Goal: Check status: Check status

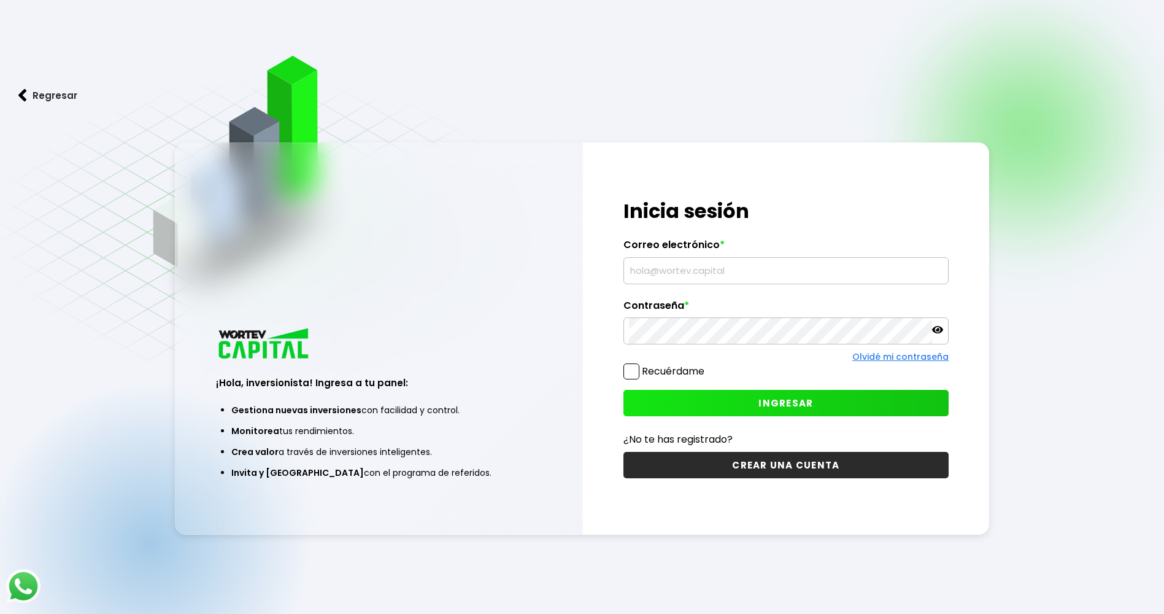
click at [776, 274] on input "text" at bounding box center [786, 271] width 314 height 26
type input "[EMAIL_ADDRESS][DOMAIN_NAME]"
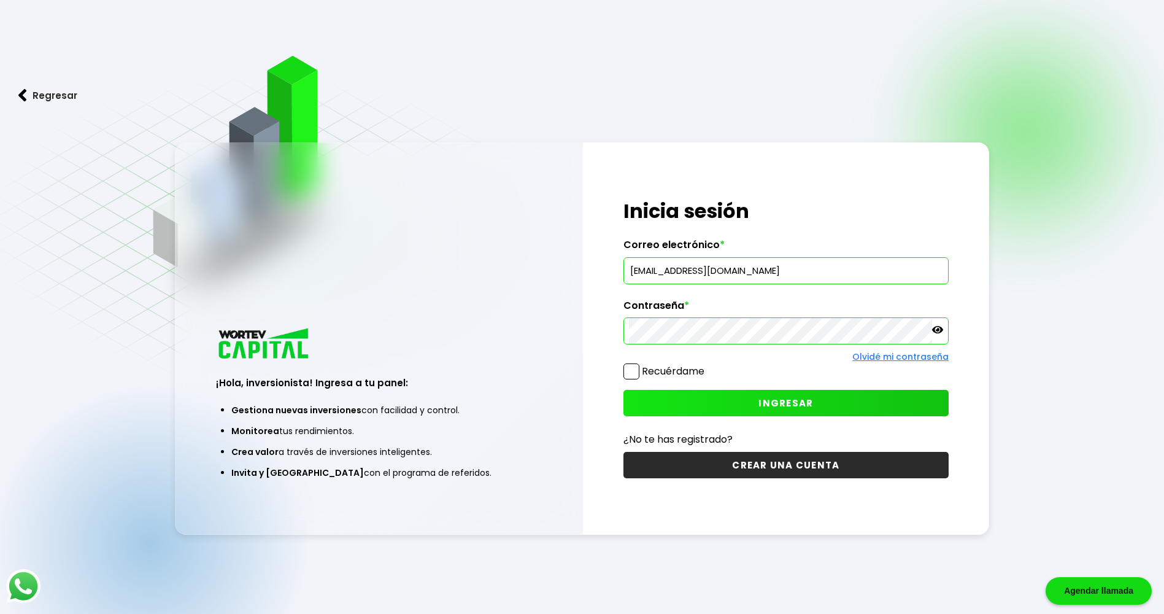
click at [933, 328] on icon at bounding box center [937, 329] width 11 height 11
click at [934, 328] on icon at bounding box center [937, 329] width 11 height 9
click at [801, 404] on span "INGRESAR" at bounding box center [785, 402] width 55 height 13
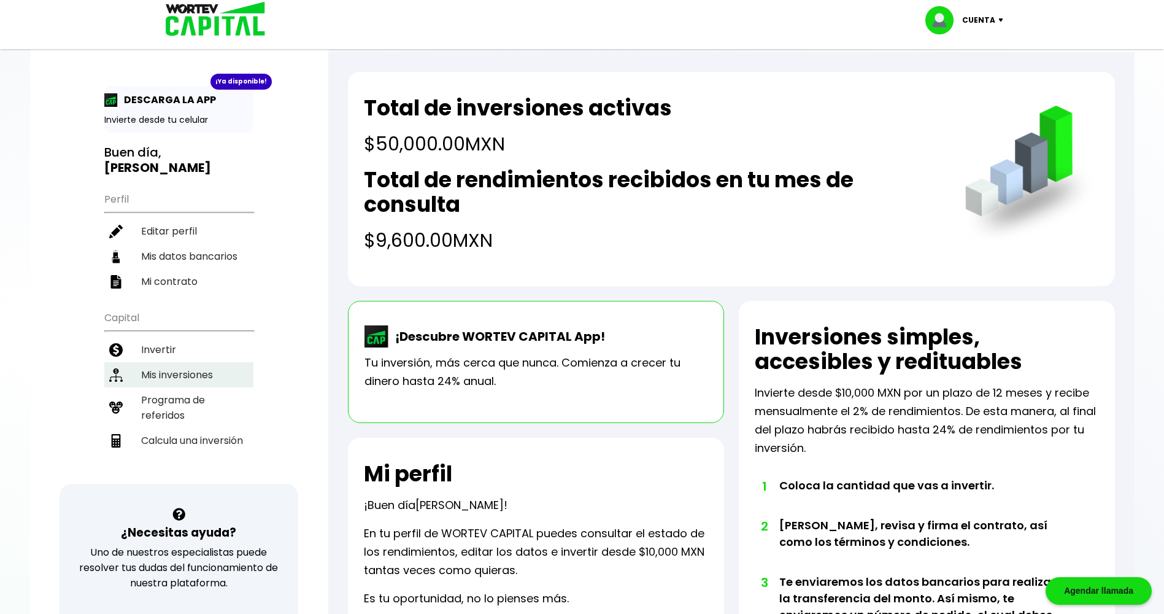
click at [179, 362] on li "Mis inversiones" at bounding box center [178, 374] width 149 height 25
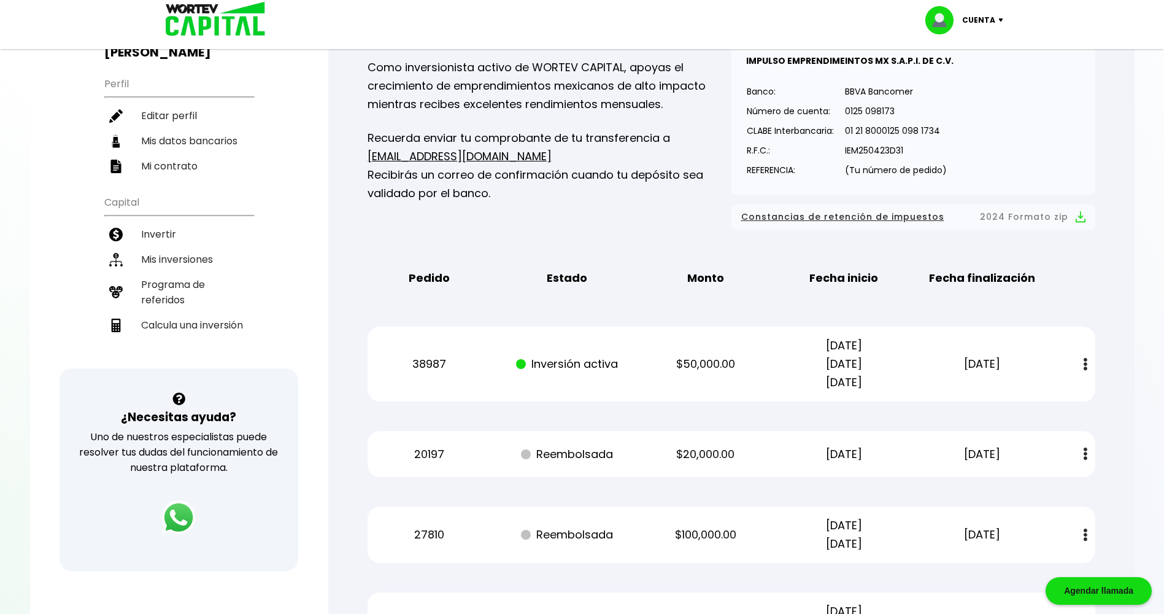
scroll to position [123, 0]
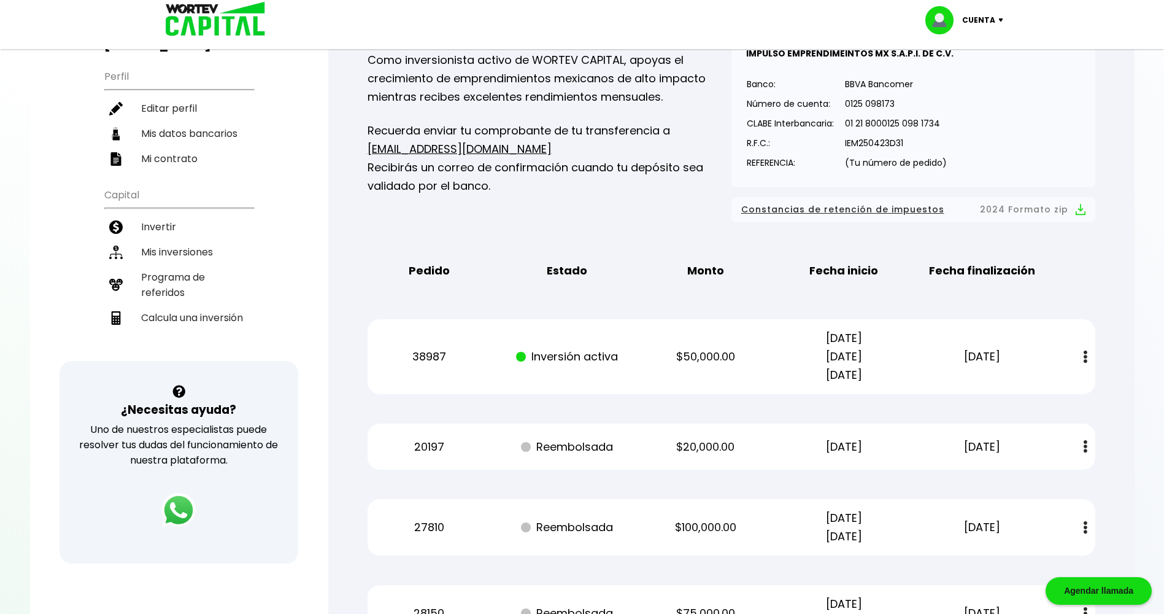
drag, startPoint x: 875, startPoint y: 377, endPoint x: 812, endPoint y: 380, distance: 63.3
click at [812, 380] on p "[DATE] [DATE] [DATE]" at bounding box center [843, 356] width 117 height 55
copy p "[DATE]"
click at [1133, 101] on div "Regresar Mis inversiones Como inversionista activo de WORTEV CAPITAL, apoyas el…" at bounding box center [731, 304] width 806 height 751
click at [1084, 356] on img at bounding box center [1086, 356] width 4 height 13
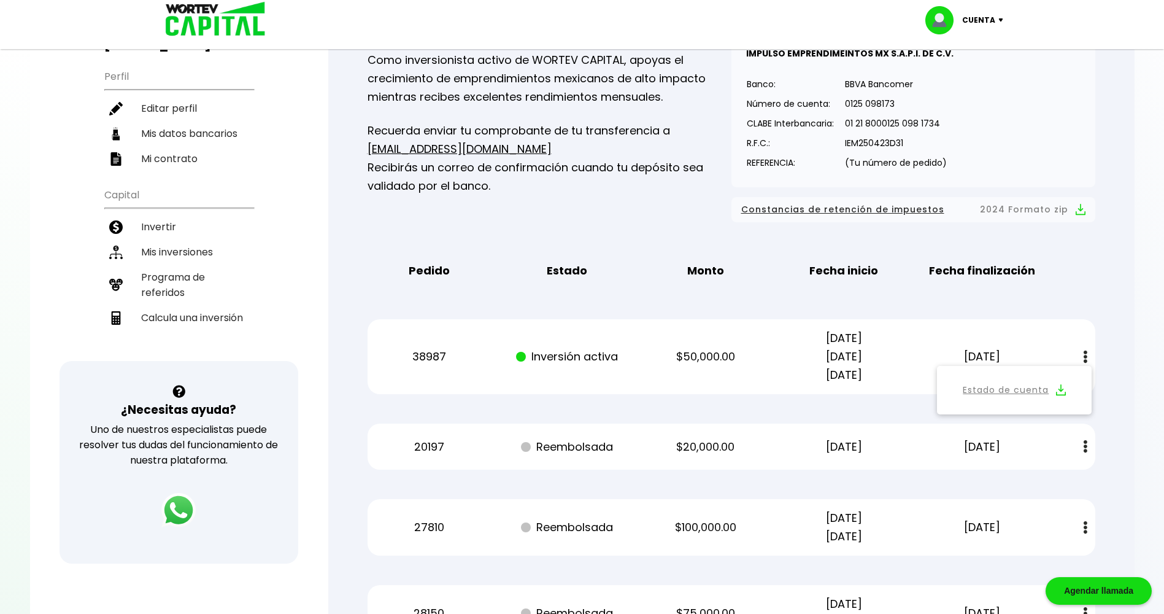
click at [1060, 394] on img at bounding box center [1061, 390] width 10 height 12
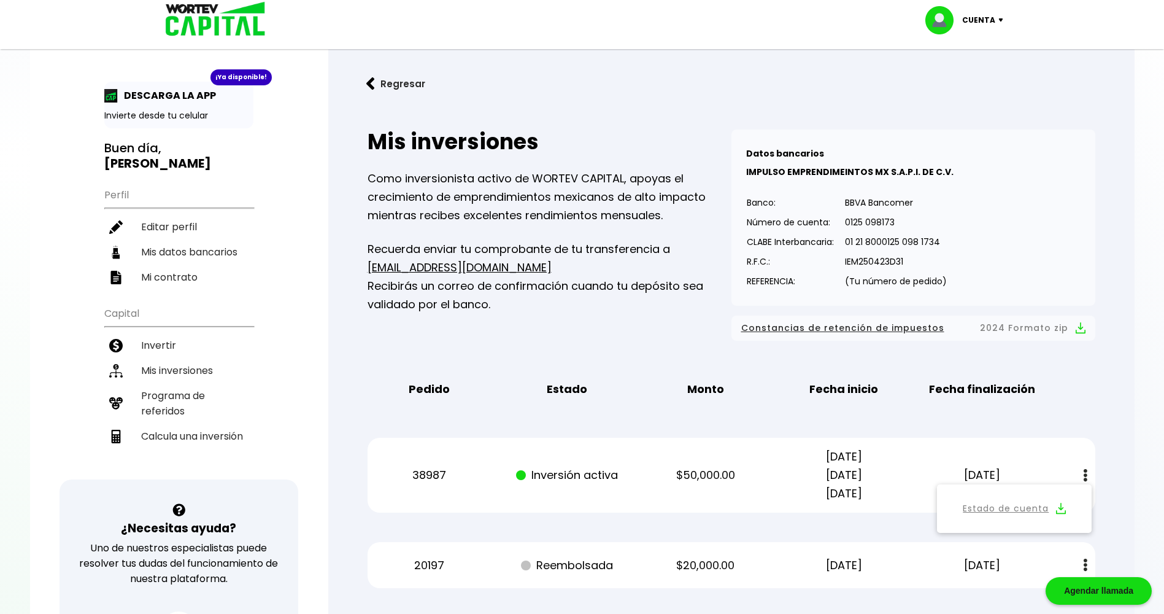
scroll to position [0, 0]
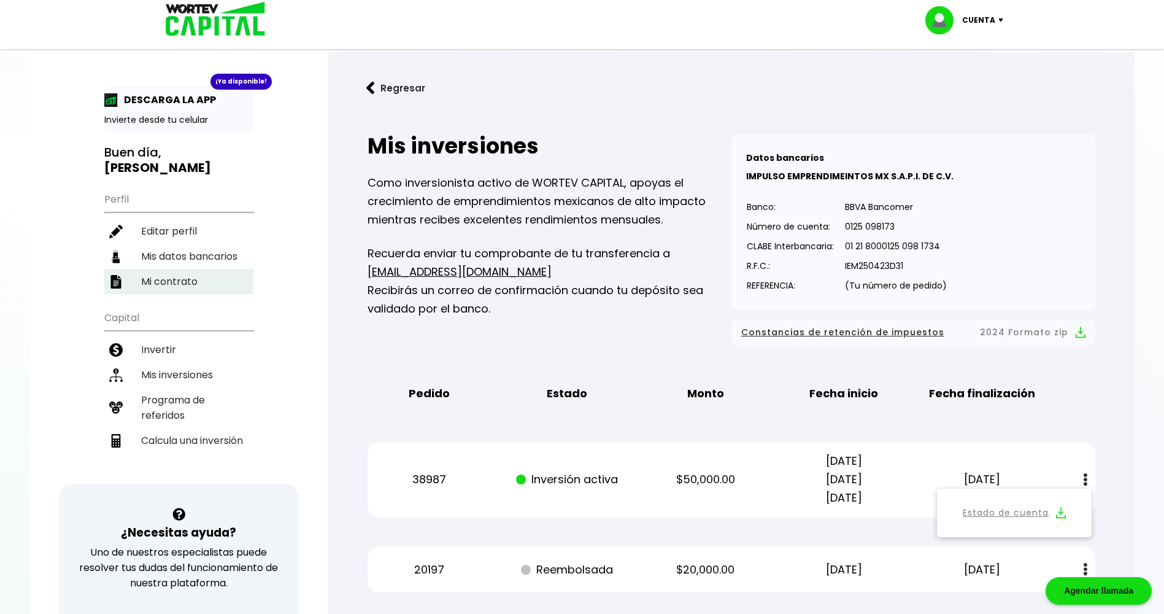
click at [183, 269] on li "Mi contrato" at bounding box center [178, 281] width 149 height 25
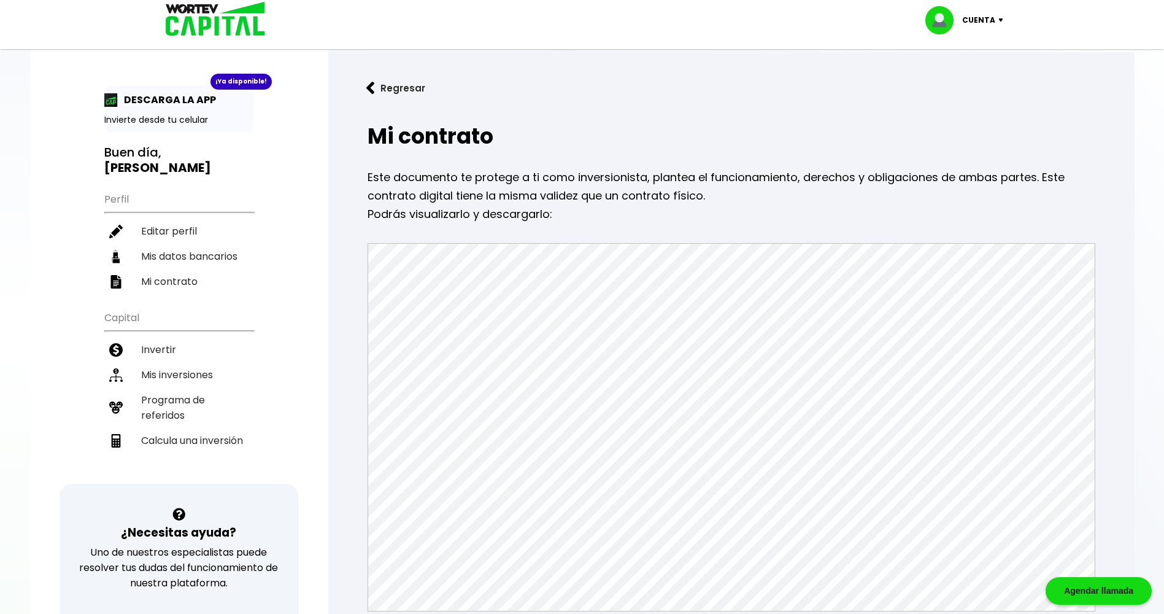
click at [788, 132] on h2 "Mi contrato" at bounding box center [732, 136] width 728 height 25
click at [178, 362] on li "Mis inversiones" at bounding box center [178, 374] width 149 height 25
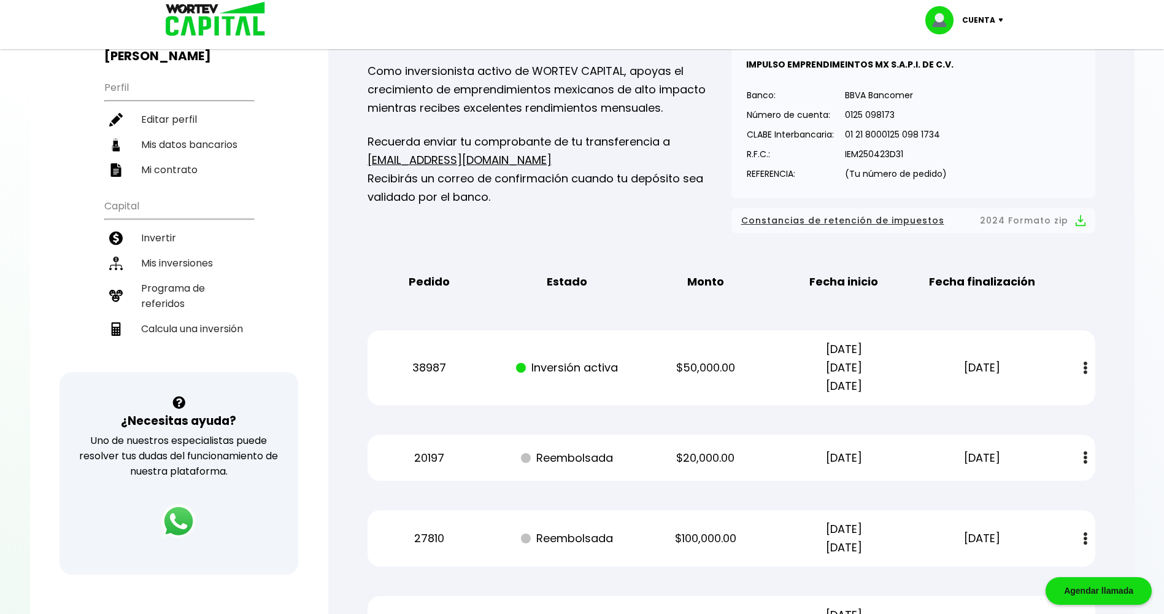
scroll to position [123, 0]
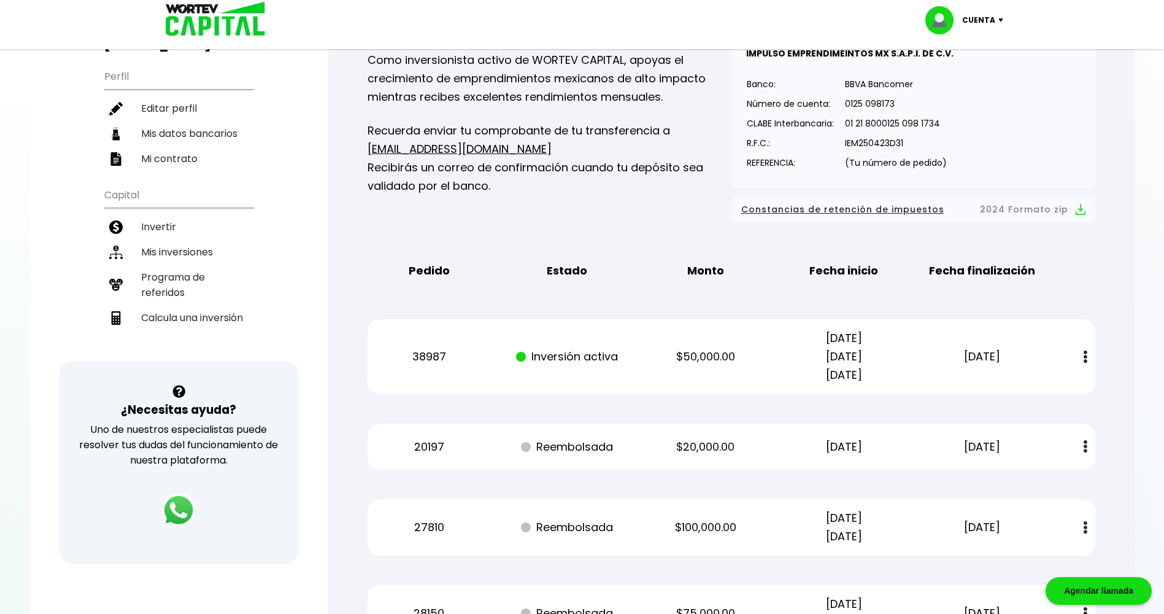
click at [1091, 357] on button at bounding box center [1085, 357] width 17 height 26
click at [1112, 310] on div "Mis inversiones Como inversionista activo de WORTEV CAPITAL, apoyas el crecimie…" at bounding box center [731, 325] width 767 height 669
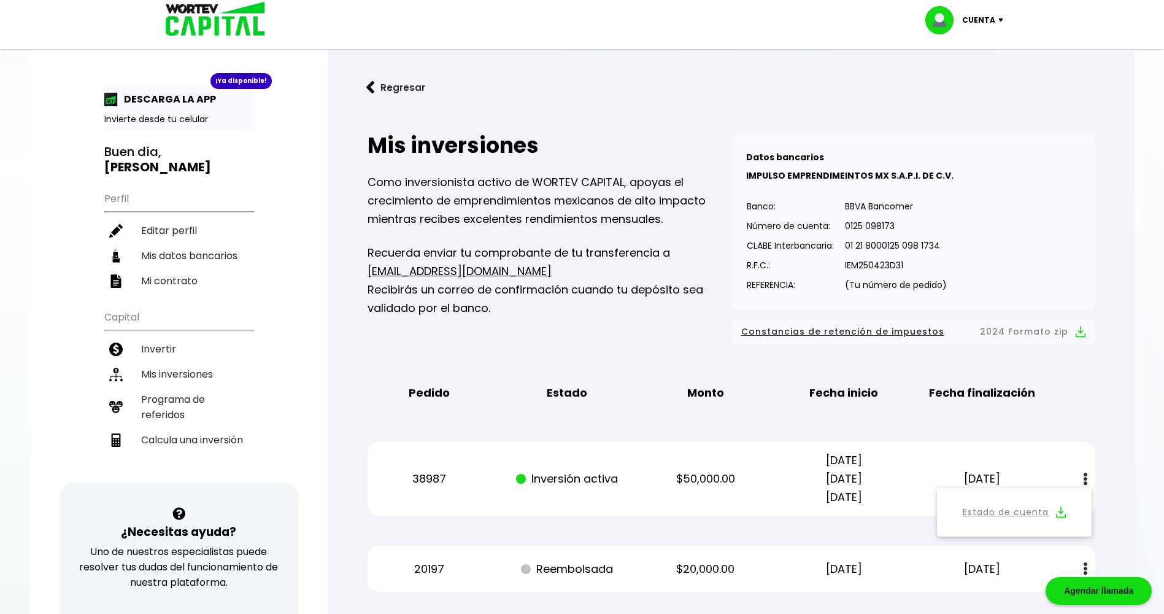
scroll to position [0, 0]
click at [1077, 179] on p "IMPULSO EMPRENDIMEINTOS MX S.A.P.I. DE C.V." at bounding box center [913, 176] width 334 height 18
